Goal: Transaction & Acquisition: Download file/media

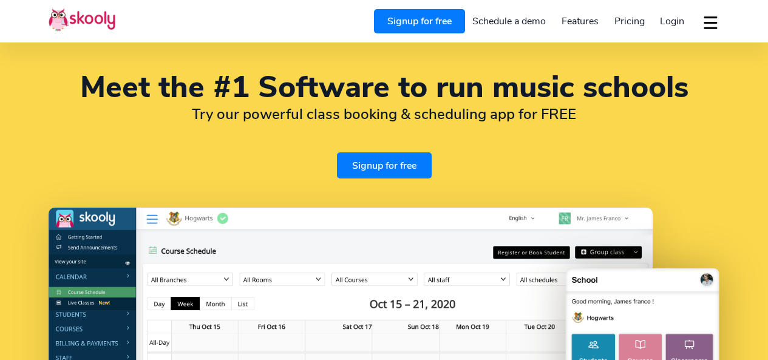
select select "en"
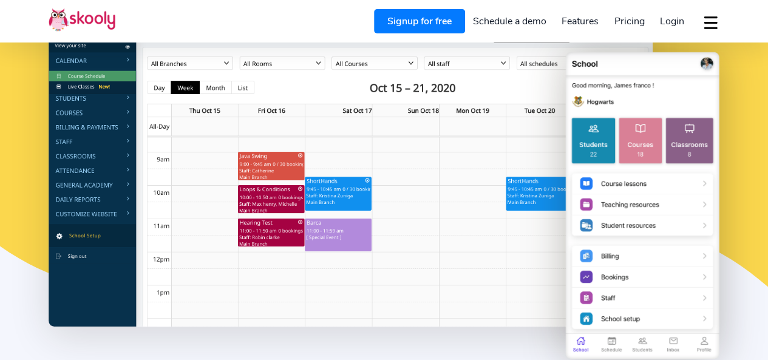
scroll to position [225, 0]
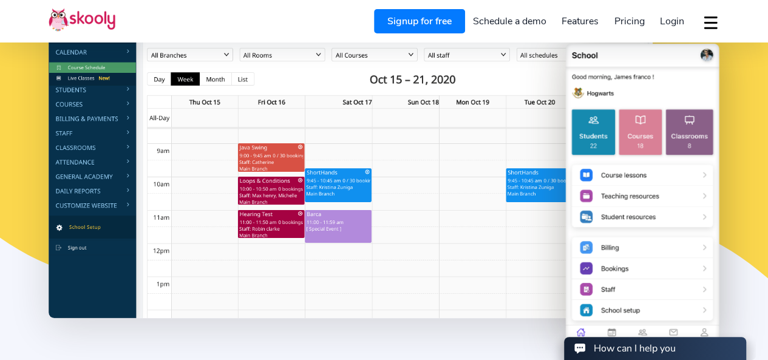
select select "91"
select select "[GEOGRAPHIC_DATA]"
select select "[GEOGRAPHIC_DATA]/[GEOGRAPHIC_DATA]"
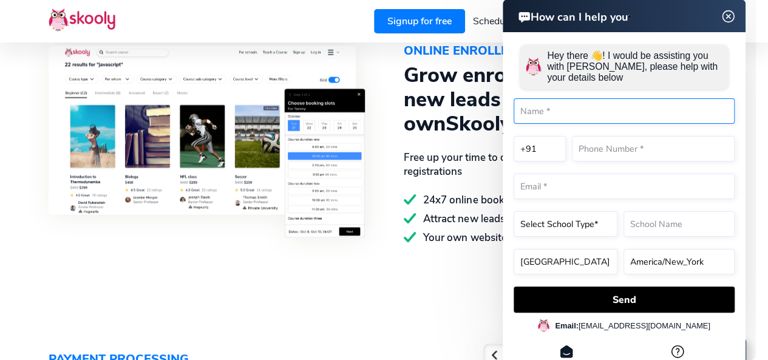
scroll to position [1385, 0]
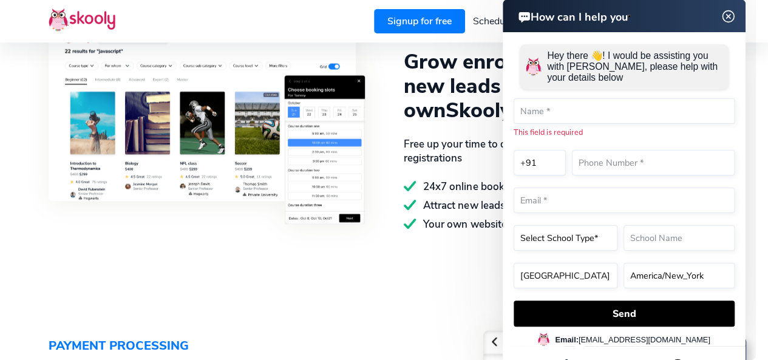
click at [728, 14] on img at bounding box center [728, 16] width 23 height 15
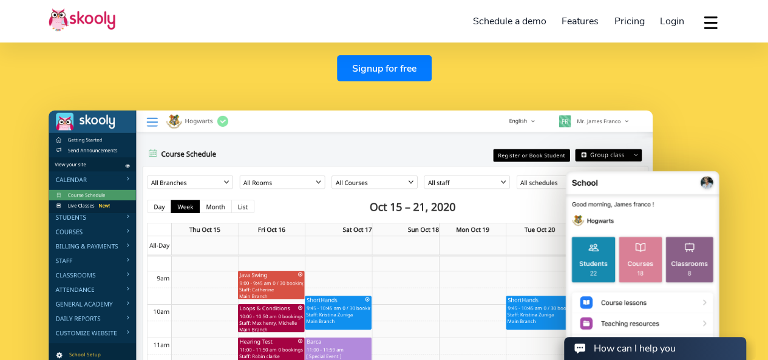
scroll to position [96, 0]
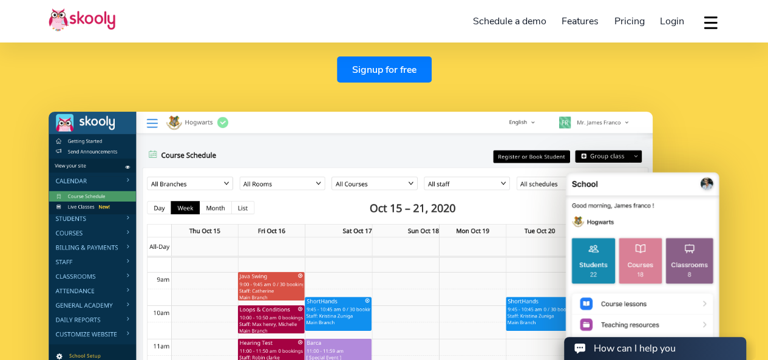
click at [397, 75] on link "Signup for free" at bounding box center [384, 69] width 95 height 26
click at [705, 22] on button "dropdown menu" at bounding box center [711, 22] width 18 height 28
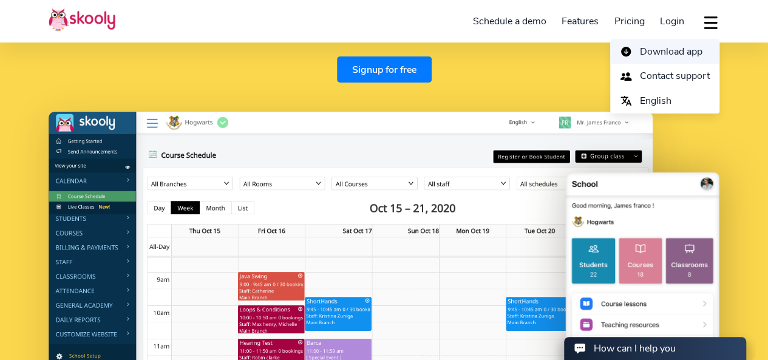
click at [662, 53] on span "Download app" at bounding box center [671, 52] width 63 height 18
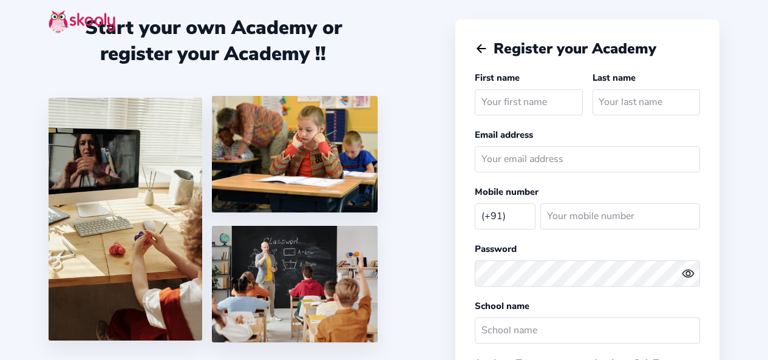
select select "IN"
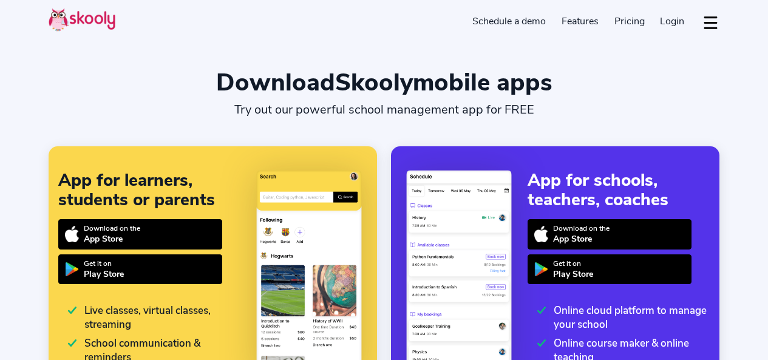
select select "en"
select select "91"
select select "[GEOGRAPHIC_DATA]"
select select "[GEOGRAPHIC_DATA]/[GEOGRAPHIC_DATA]"
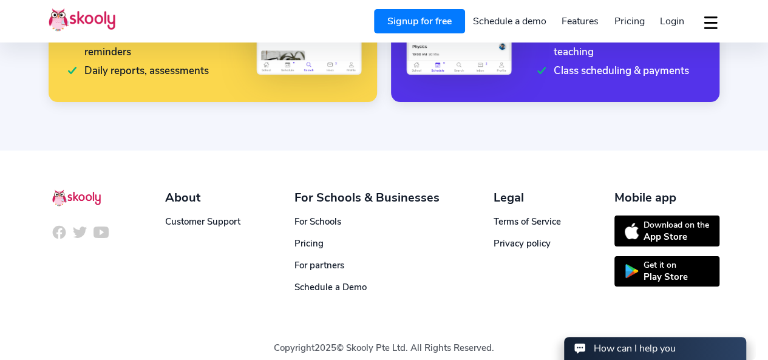
scroll to position [308, 0]
